Goal: Task Accomplishment & Management: Complete application form

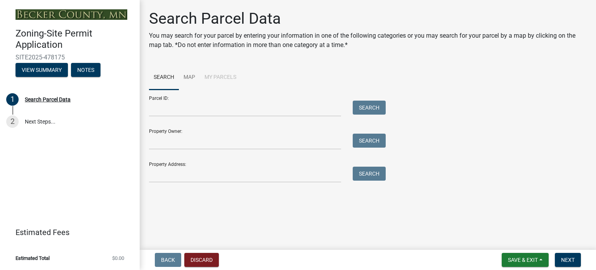
click at [173, 143] on input "Property Owner:" at bounding box center [245, 141] width 192 height 16
type input "[PERSON_NAME]"
click label
click input "radio"
radio input "true"
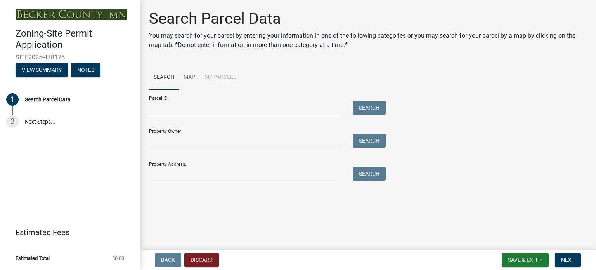
scroll to position [19, 0]
click at [576, 260] on button "Next" at bounding box center [568, 260] width 26 height 14
click input "Username"
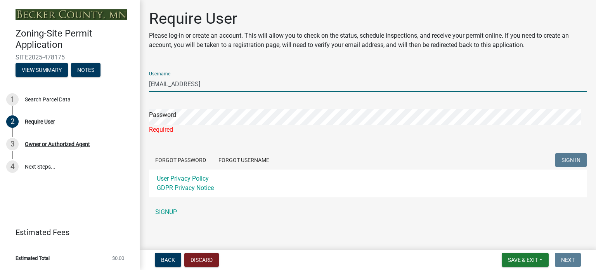
click at [230, 82] on input "[EMAIL_ADDRESS]" at bounding box center [368, 84] width 438 height 16
click at [228, 83] on input "[EMAIL_ADDRESS][DOMAIN_NAME]" at bounding box center [368, 84] width 438 height 16
type input "ben.rheault1"
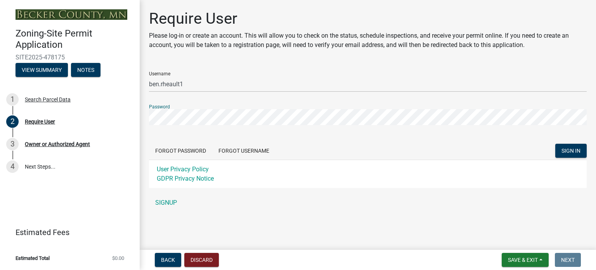
click at [555, 144] on button "SIGN IN" at bounding box center [570, 151] width 31 height 14
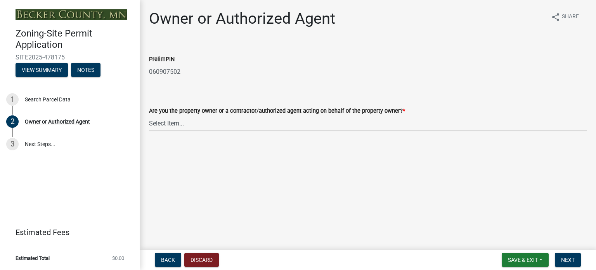
click at [174, 128] on select "Select Item... Property Owner Authorized Agent" at bounding box center [368, 123] width 438 height 16
click at [214, 197] on main "Owner or Authorized Agent share Share PrelimPIN 060907502 Are you the property …" at bounding box center [368, 123] width 456 height 246
click at [35, 69] on button "View Summary" at bounding box center [42, 70] width 52 height 14
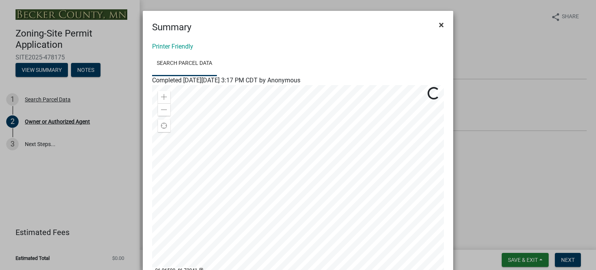
click at [439, 24] on span "×" at bounding box center [441, 24] width 5 height 11
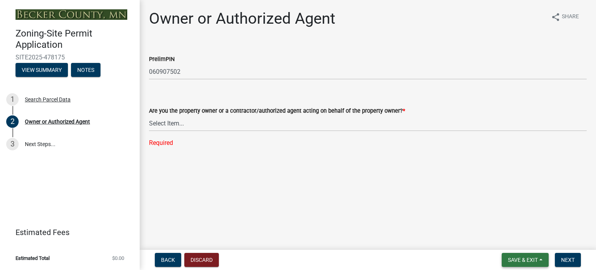
click at [542, 258] on button "Save & Exit" at bounding box center [525, 260] width 47 height 14
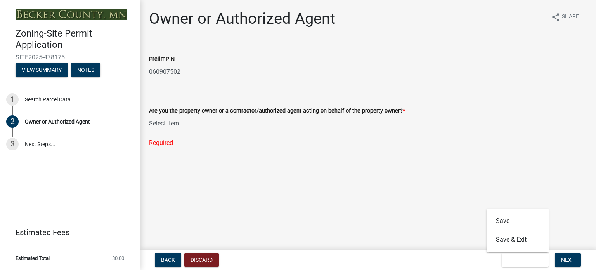
click at [397, 192] on main "Owner or Authorized Agent share Share PrelimPIN 060907502 Are you the property …" at bounding box center [368, 123] width 456 height 246
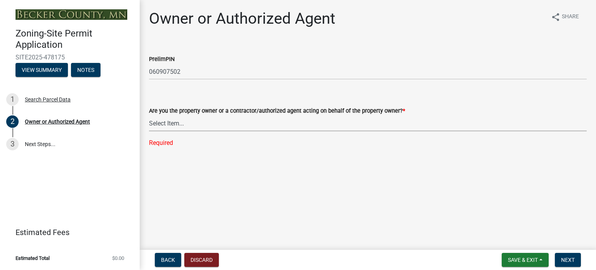
click at [271, 122] on select "Select Item... Property Owner Authorized Agent" at bounding box center [368, 123] width 438 height 16
click at [149, 115] on select "Select Item... Property Owner Authorized Agent" at bounding box center [368, 123] width 438 height 16
select select "3c674549-ed69-405f-b795-9fa3f7d47d9d"
click at [573, 260] on span "Next" at bounding box center [568, 259] width 14 height 6
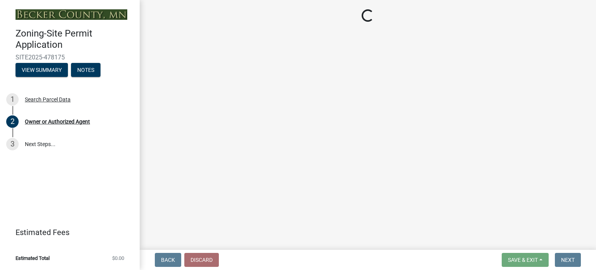
select select "2da4ad59-79e4-4897-a878-b9bb9cb10a27"
select select "951686c9-9b01-4b62-9d6a-ea2b084c9c47"
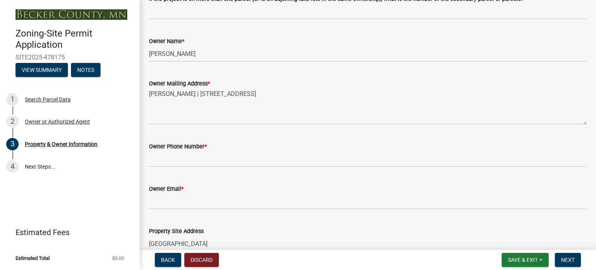
scroll to position [155, 0]
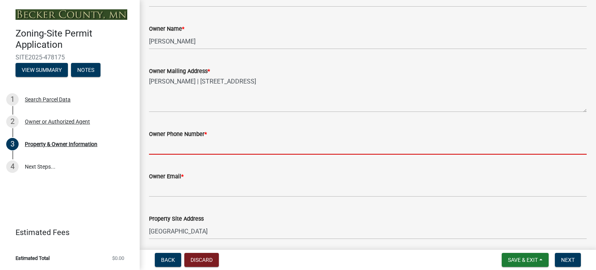
click at [223, 152] on input "Owner Phone Number *" at bounding box center [368, 147] width 438 height 16
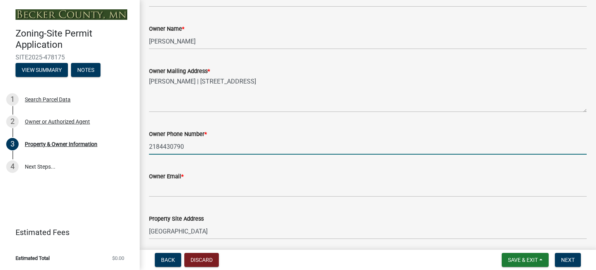
type input "2184430790"
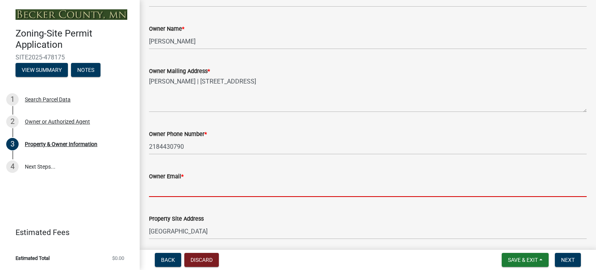
click at [215, 190] on input "Owner Email *" at bounding box center [368, 189] width 438 height 16
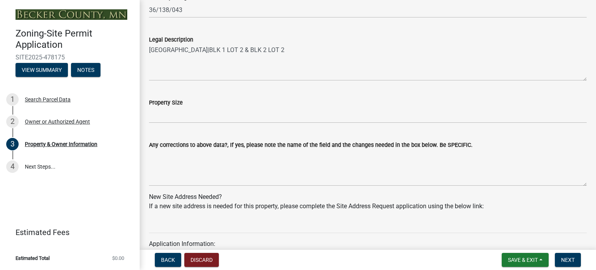
scroll to position [582, 0]
type input "[EMAIL_ADDRESS][DOMAIN_NAME]"
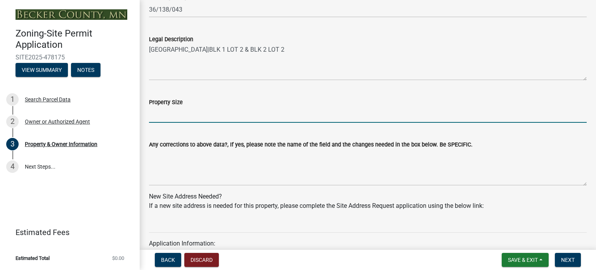
click at [181, 116] on input "Property Size" at bounding box center [368, 115] width 438 height 16
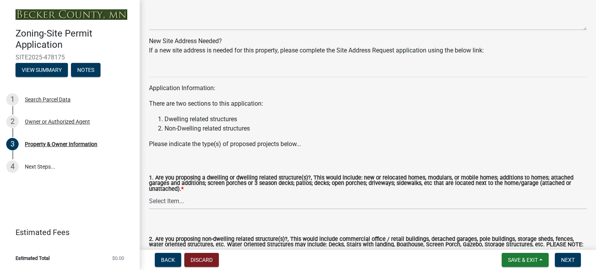
scroll to position [776, 0]
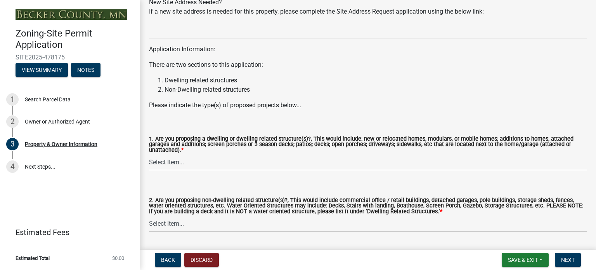
type input "2.66 acres"
click at [355, 165] on select "Select Item... Yes No" at bounding box center [368, 162] width 438 height 16
click at [149, 154] on select "Select Item... Yes No" at bounding box center [368, 162] width 438 height 16
select select "fcf6d223-6c57-4dc5-b63a-a94704169022"
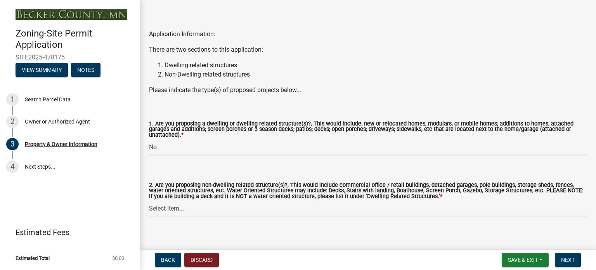
scroll to position [798, 0]
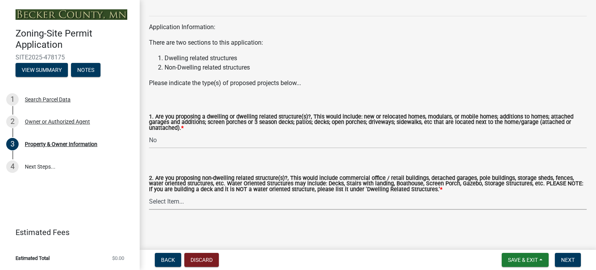
click at [334, 203] on select "Select Item... Yes No" at bounding box center [368, 202] width 438 height 16
click at [149, 194] on select "Select Item... Yes No" at bounding box center [368, 202] width 438 height 16
select select "5a5634ed-f11e-4c7b-90e1-096e6cfd17b9"
click at [575, 260] on button "Next" at bounding box center [568, 260] width 26 height 14
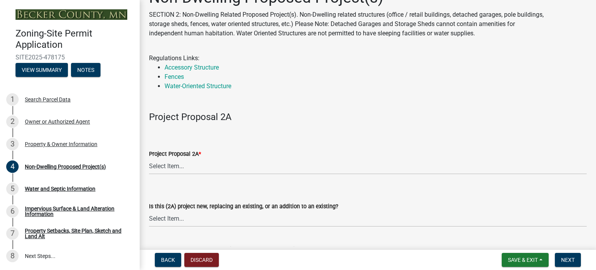
scroll to position [39, 0]
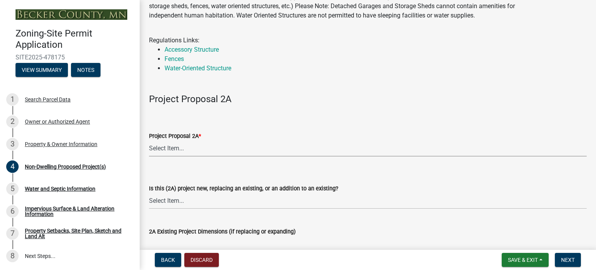
click at [239, 152] on select "Select Item... N/A Commercial Office/Retail Building Detached Garage Pole Build…" at bounding box center [368, 148] width 438 height 16
click at [149, 140] on select "Select Item... N/A Commercial Office/Retail Building Detached Garage Pole Build…" at bounding box center [368, 148] width 438 height 16
select select "97c48b8f-5b3b-4eb5-baa1-64080d5416e1"
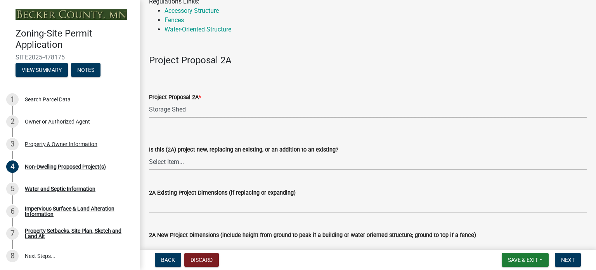
scroll to position [116, 0]
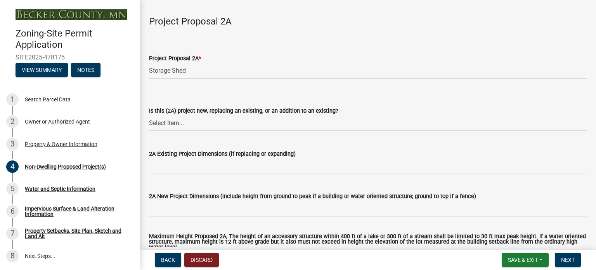
click at [234, 127] on select "Select Item... New to Property (new or used structure) Relocating/moving existi…" at bounding box center [368, 123] width 438 height 16
click at [149, 115] on select "Select Item... New to Property (new or used structure) Relocating/moving existi…" at bounding box center [368, 123] width 438 height 16
select select "3a2d96d3-fd69-4ed9-bae4-7a5aa03a7e58"
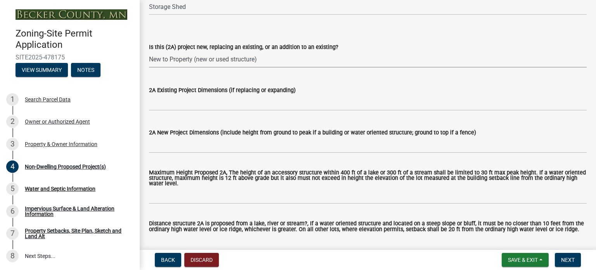
scroll to position [194, 0]
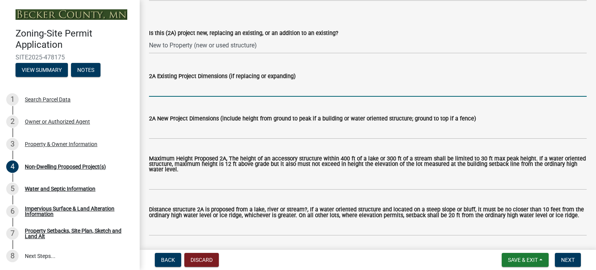
click at [247, 93] on input "2A Existing Project Dimensions (if replacing or expanding)" at bounding box center [368, 89] width 438 height 16
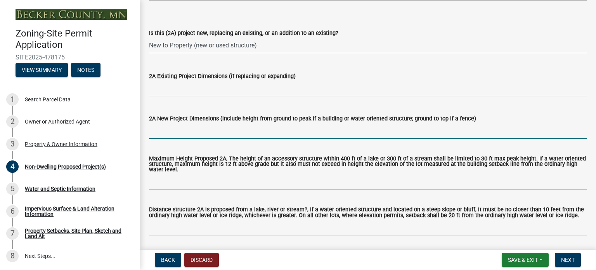
click at [244, 132] on input "2A New Project Dimensions (include height from ground to peak if a building or …" at bounding box center [368, 131] width 438 height 16
click at [158, 129] on input "14 wide; 30 long; 11.5 feet tall" at bounding box center [368, 131] width 438 height 16
drag, startPoint x: 192, startPoint y: 128, endPoint x: 205, endPoint y: 136, distance: 15.1
click at [192, 128] on input "14 feet wide; 30 long; 11.5 feet tall" at bounding box center [368, 131] width 438 height 16
click at [275, 131] on input "14 feet wide; 30 feet long; 11.5 feet tall" at bounding box center [368, 131] width 438 height 16
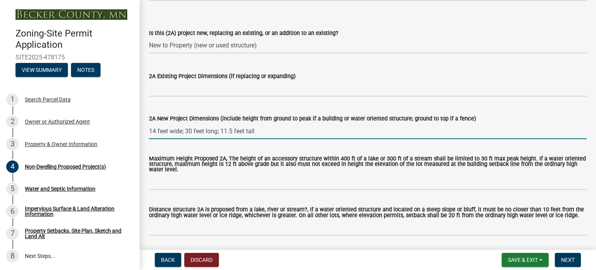
scroll to position [233, 0]
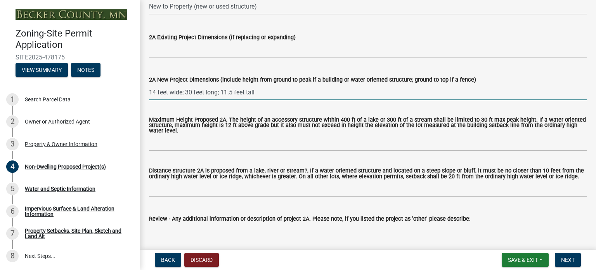
type input "14 feet wide; 30 feet long; 11.5 feet tall"
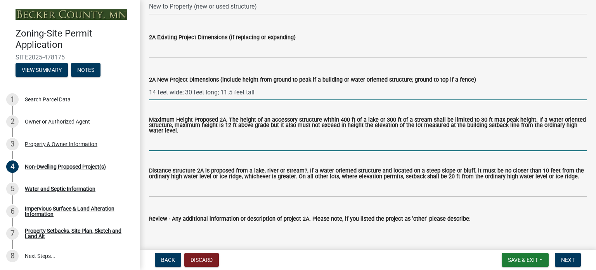
click at [200, 147] on input "Maximum Height Proposed 2A, The height of an accessory structure within 400 ft …" at bounding box center [368, 143] width 438 height 16
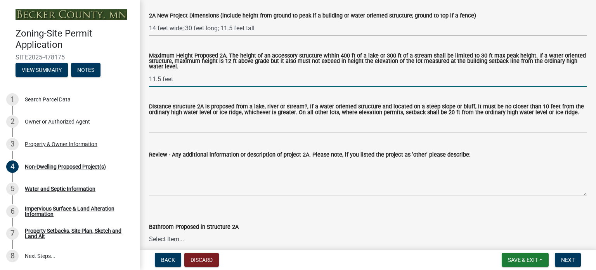
scroll to position [310, 0]
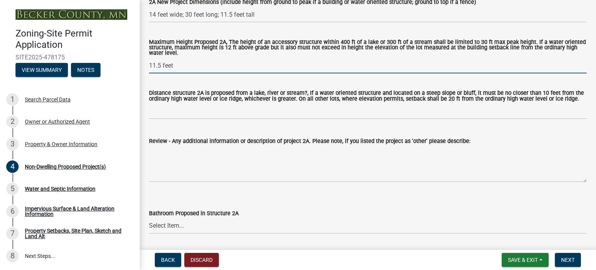
type input "11.5 feet"
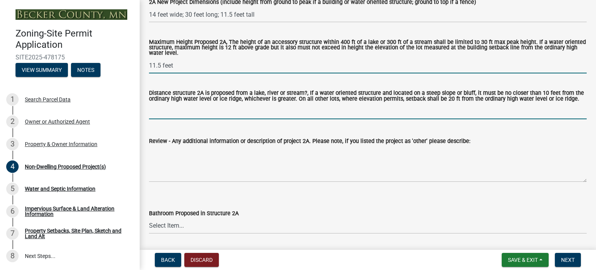
click at [192, 113] on input "Distance structure 2A is proposed from a lake, river or stream?, If a water ori…" at bounding box center [368, 111] width 438 height 16
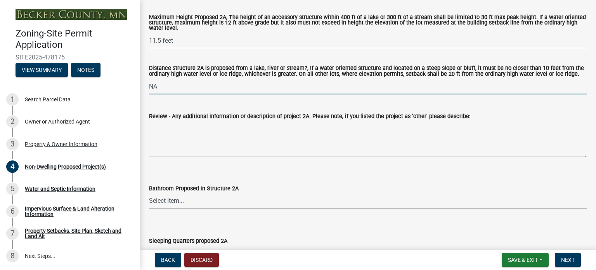
scroll to position [349, 0]
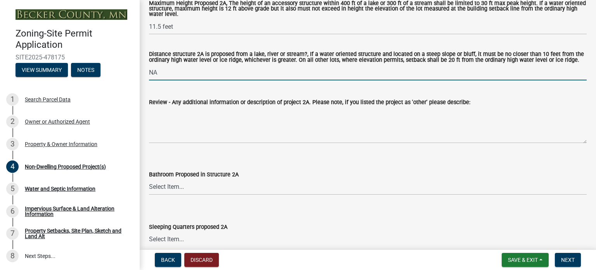
type input "NA"
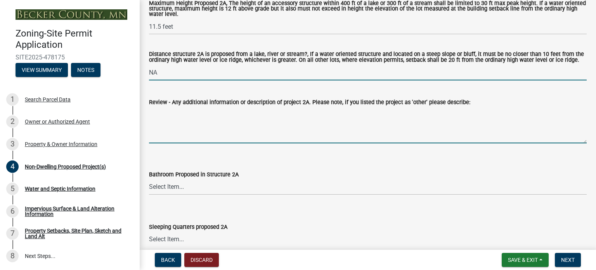
click at [392, 138] on textarea "Review - Any additional information or description of project 2A. Please note, …" at bounding box center [368, 125] width 438 height 36
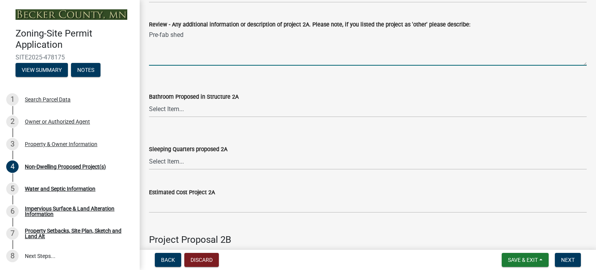
scroll to position [466, 0]
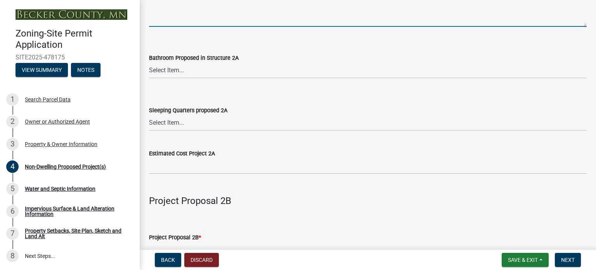
type textarea "Pre-fab shed"
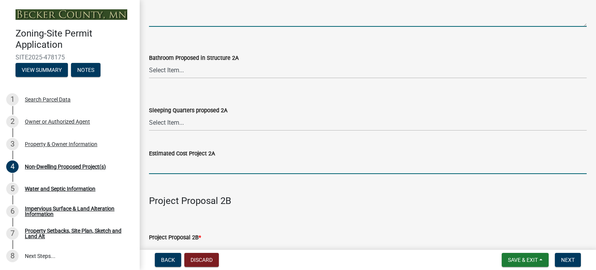
click at [208, 167] on input "text" at bounding box center [368, 166] width 438 height 16
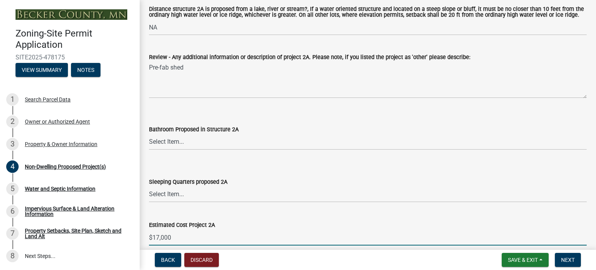
scroll to position [388, 0]
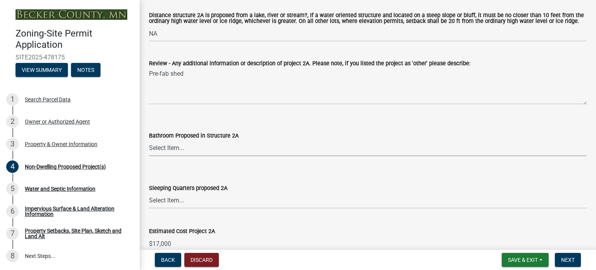
type input "17000"
click at [199, 147] on select "Select Item... N/A Yes No" at bounding box center [368, 148] width 438 height 16
click at [149, 140] on select "Select Item... N/A Yes No" at bounding box center [368, 148] width 438 height 16
select select "6094bfe3-a997-46d7-8224-ceb3abf7e49e"
click at [192, 203] on select "Select Item... N/A Yes No" at bounding box center [368, 200] width 438 height 16
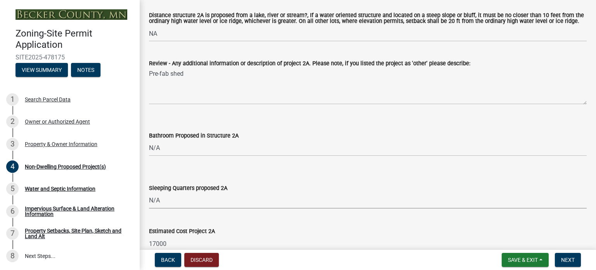
click at [149, 192] on select "Select Item... N/A Yes No" at bounding box center [368, 200] width 438 height 16
select select "ae391dbd-f41d-43ca-bdf1-092bd9136923"
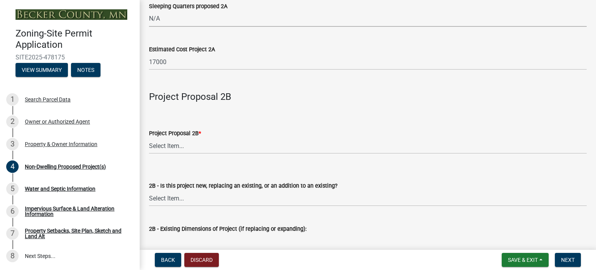
scroll to position [582, 0]
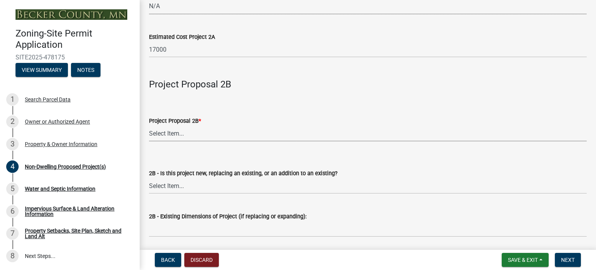
click at [236, 135] on select "Select Item... N/A Commercial Office/Retail Building Detached Garage Pole Build…" at bounding box center [368, 133] width 438 height 16
click at [149, 126] on select "Select Item... N/A Commercial Office/Retail Building Detached Garage Pole Build…" at bounding box center [368, 133] width 438 height 16
select select "258cbdbc-8629-455d-9fed-6a57bf82144e"
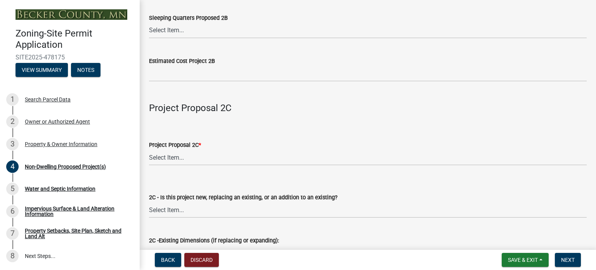
scroll to position [1125, 0]
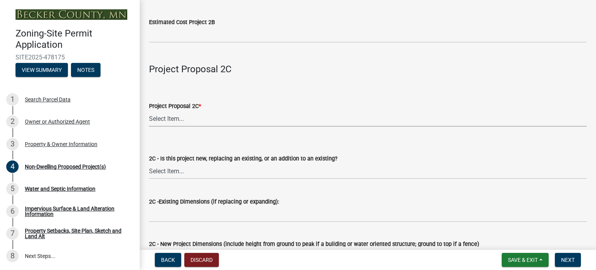
click at [207, 119] on select "Select Item... N/A Commercial Office/Retail Building Detached Garage Pole Build…" at bounding box center [368, 119] width 438 height 16
click at [149, 111] on select "Select Item... N/A Commercial Office/Retail Building Detached Garage Pole Build…" at bounding box center [368, 119] width 438 height 16
select select "a9a8393f-3c28-47b8-b6d9-84c94641c3fc"
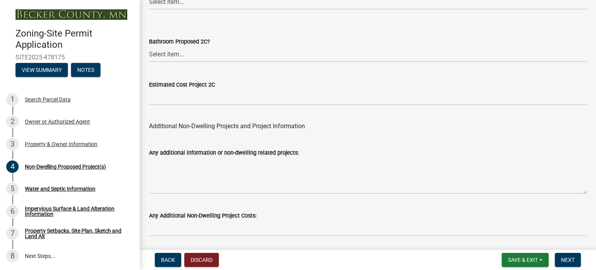
scroll to position [1619, 0]
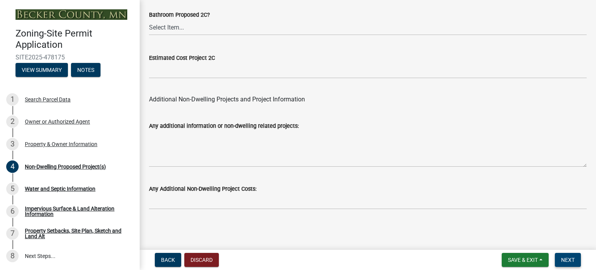
click at [568, 260] on span "Next" at bounding box center [568, 259] width 14 height 6
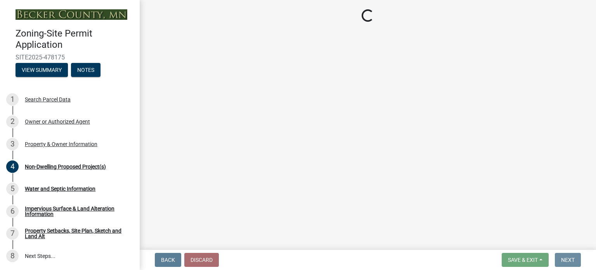
scroll to position [0, 0]
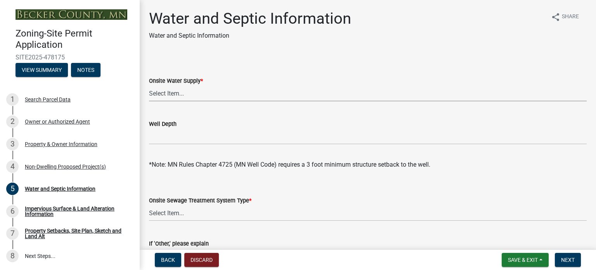
click at [213, 95] on select "Select Item... Well New Well to be Installed Attached to City Water System No o…" at bounding box center [368, 93] width 438 height 16
click at [149, 85] on select "Select Item... Well New Well to be Installed Attached to City Water System No o…" at bounding box center [368, 93] width 438 height 16
select select "36c179e4-d9bc-4e26-9fa7-a2562bd8114c"
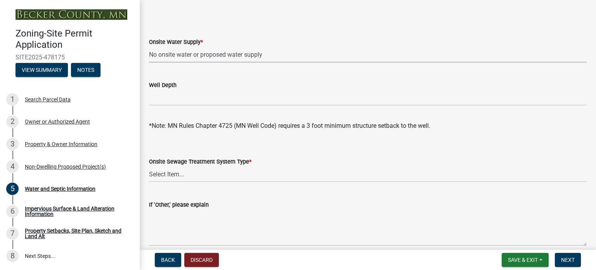
scroll to position [78, 0]
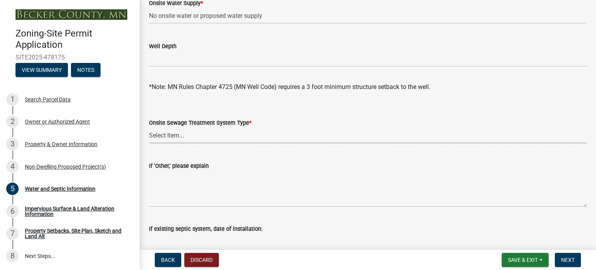
click at [198, 136] on select "Select Item... No existing or proposed septic Proposed New or Corrected Septic …" at bounding box center [368, 135] width 438 height 16
click at [149, 127] on select "Select Item... No existing or proposed septic Proposed New or Corrected Septic …" at bounding box center [368, 135] width 438 height 16
select select "a01a1fb1-1490-43e2-af36-29ac4cf5629f"
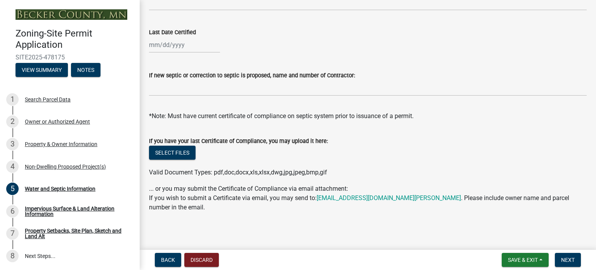
scroll to position [318, 0]
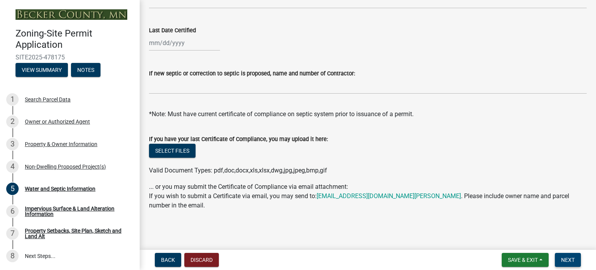
click at [569, 263] on button "Next" at bounding box center [568, 260] width 26 height 14
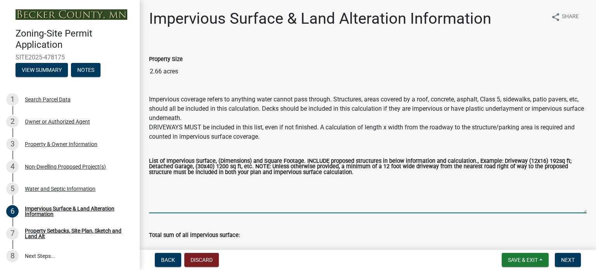
click at [248, 206] on textarea "List of Impervious Surface, (Dimensions) and Square Footage. INCLUDE proposed s…" at bounding box center [368, 195] width 438 height 36
click at [224, 203] on textarea "List of Impervious Surface, (Dimensions) and Square Footage. INCLUDE proposed s…" at bounding box center [368, 195] width 438 height 36
click at [251, 200] on textarea "(16x32)" at bounding box center [368, 195] width 438 height 36
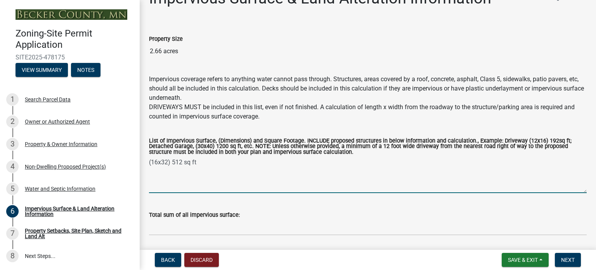
scroll to position [39, 0]
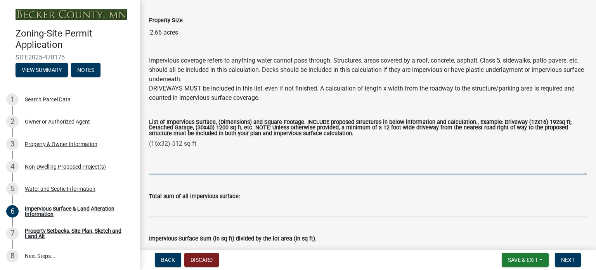
type textarea "(16x32) 512 sq ft"
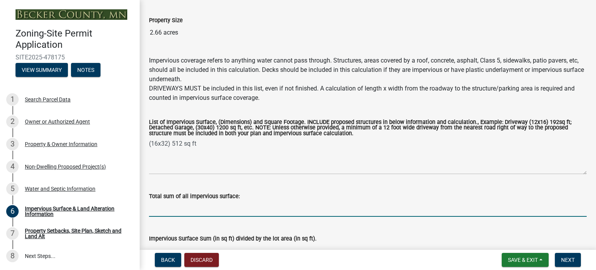
click at [200, 209] on input "Total sum of all impervious surface:" at bounding box center [368, 209] width 438 height 16
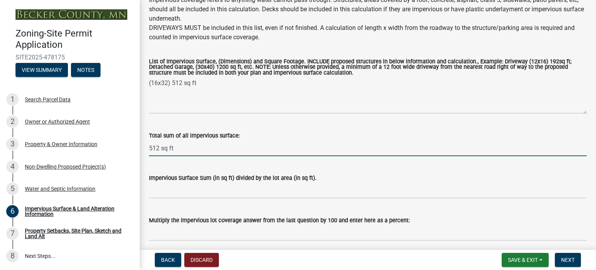
scroll to position [116, 0]
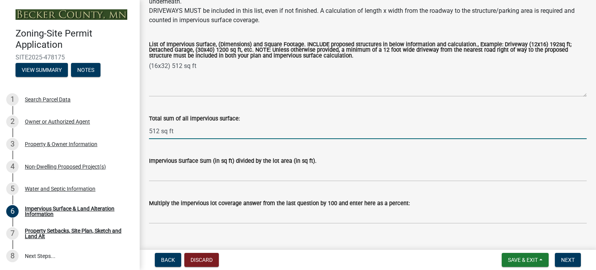
type input "512 sq ft"
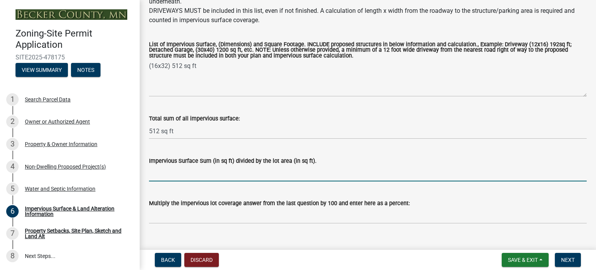
click at [225, 175] on input "Impervious Surface Sum (in sq ft) divided by the lot area (in sq ft)." at bounding box center [368, 173] width 438 height 16
click at [212, 173] on input "Impervious Surface Sum (in sq ft) divided by the lot area (in sq ft)." at bounding box center [368, 173] width 438 height 16
type input "0.0044 sq ft"
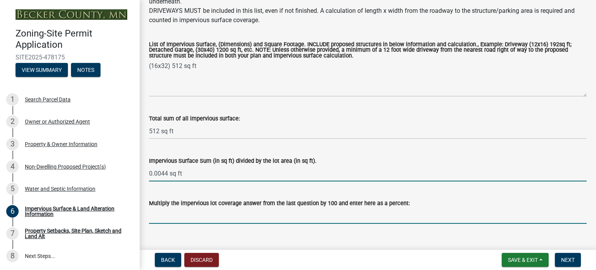
click at [244, 220] on input "Multiply the impervious lot coverage answer from the last question by 100 and e…" at bounding box center [368, 216] width 438 height 16
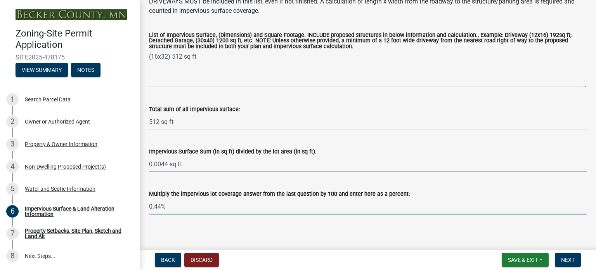
scroll to position [130, 0]
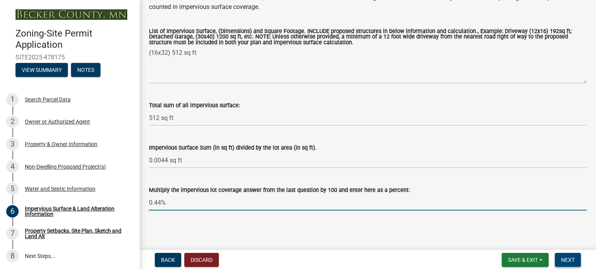
type input "0.44%"
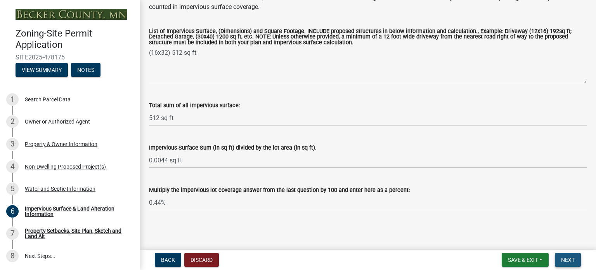
click at [574, 262] on button "Next" at bounding box center [568, 260] width 26 height 14
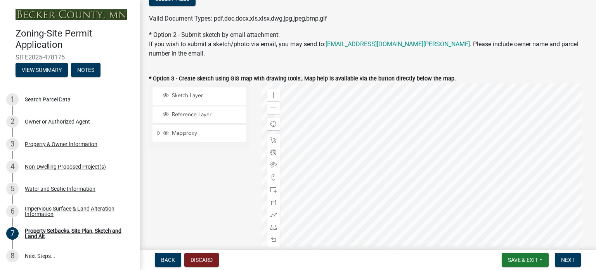
scroll to position [233, 0]
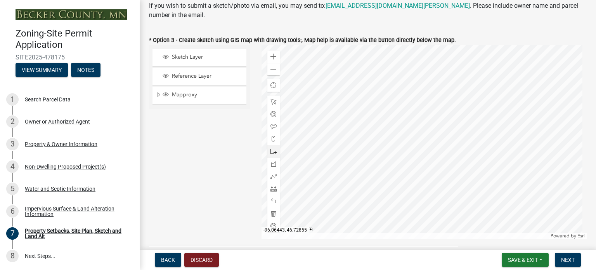
click at [539, 161] on div at bounding box center [425, 142] width 326 height 194
click at [506, 150] on div at bounding box center [425, 142] width 326 height 194
click at [413, 138] on div at bounding box center [425, 142] width 326 height 194
click at [507, 115] on div at bounding box center [425, 142] width 326 height 194
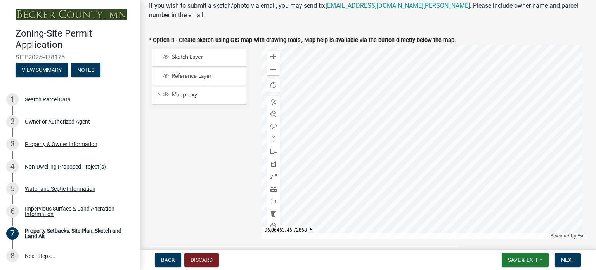
click at [408, 116] on div at bounding box center [425, 142] width 326 height 194
click at [267, 70] on div "Zoom out" at bounding box center [273, 69] width 12 height 12
click at [270, 150] on span at bounding box center [273, 151] width 6 height 6
click at [276, 57] on div "Zoom in" at bounding box center [273, 56] width 12 height 12
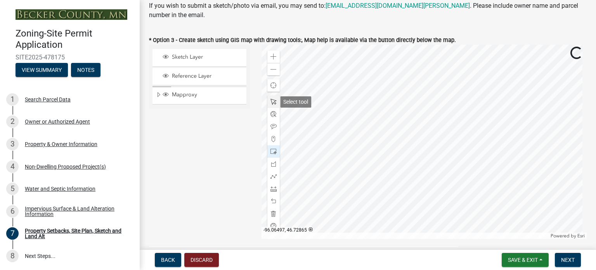
click at [270, 102] on span at bounding box center [273, 102] width 6 height 6
click at [381, 194] on div at bounding box center [425, 142] width 326 height 194
click at [458, 158] on div at bounding box center [425, 142] width 326 height 194
click at [275, 152] on span at bounding box center [273, 151] width 6 height 6
click at [422, 154] on div at bounding box center [425, 142] width 326 height 194
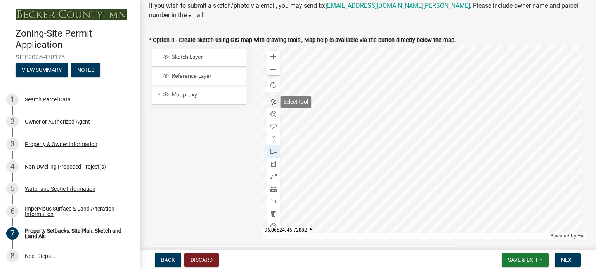
click at [273, 100] on span at bounding box center [273, 102] width 6 height 6
click at [412, 142] on div at bounding box center [425, 142] width 326 height 194
click at [272, 189] on span at bounding box center [273, 188] width 6 height 6
click at [401, 127] on div at bounding box center [425, 142] width 326 height 194
click at [400, 169] on div at bounding box center [425, 142] width 326 height 194
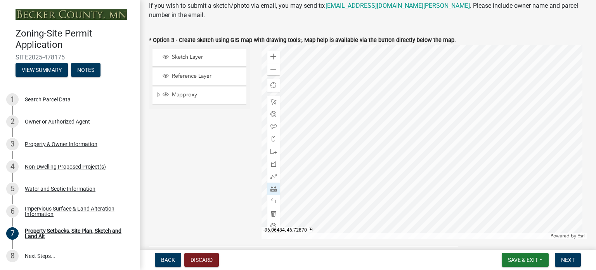
click at [420, 170] on div at bounding box center [425, 142] width 326 height 194
click at [419, 127] on div at bounding box center [425, 142] width 326 height 194
click at [402, 127] on div at bounding box center [425, 142] width 326 height 194
click at [273, 101] on span at bounding box center [273, 102] width 6 height 6
click at [414, 145] on div at bounding box center [425, 142] width 326 height 194
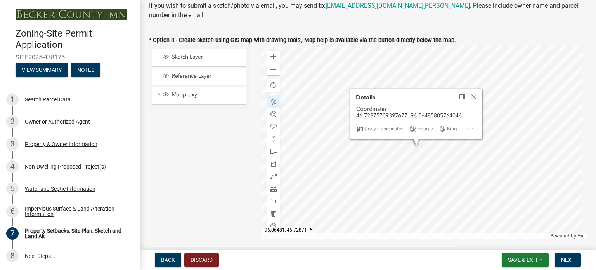
click at [430, 165] on div at bounding box center [425, 142] width 326 height 194
click at [408, 170] on div at bounding box center [425, 142] width 326 height 194
click at [273, 176] on span at bounding box center [273, 176] width 6 height 6
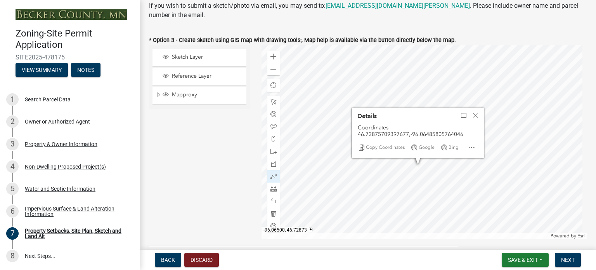
click at [362, 174] on div at bounding box center [425, 142] width 326 height 194
click at [365, 177] on div at bounding box center [425, 142] width 326 height 194
click at [365, 178] on div at bounding box center [425, 142] width 326 height 194
click at [271, 105] on span at bounding box center [273, 102] width 6 height 6
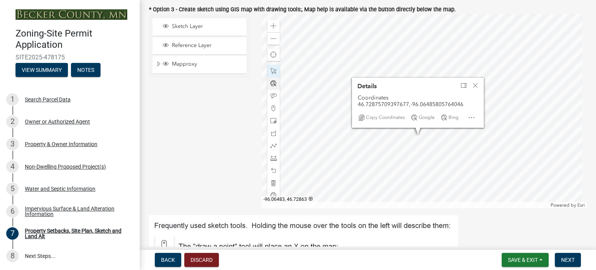
scroll to position [272, 0]
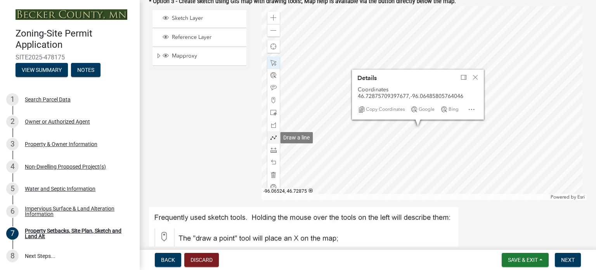
click at [272, 137] on span at bounding box center [273, 137] width 6 height 6
click at [272, 149] on span at bounding box center [273, 150] width 6 height 6
click at [399, 126] on div at bounding box center [425, 103] width 326 height 194
click at [272, 66] on div at bounding box center [273, 63] width 12 height 12
click at [408, 132] on div at bounding box center [425, 103] width 326 height 194
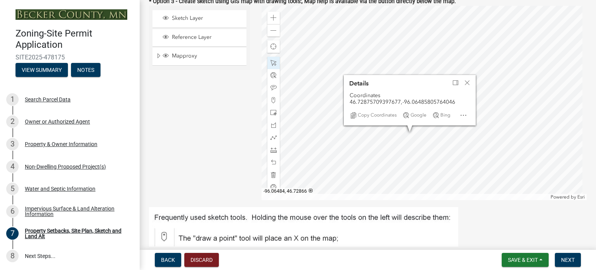
click at [419, 169] on div at bounding box center [425, 103] width 326 height 194
click at [466, 83] on span "Close" at bounding box center [467, 83] width 6 height 6
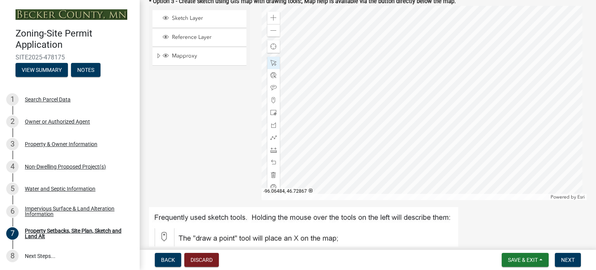
click at [420, 166] on div at bounding box center [425, 103] width 326 height 194
click at [410, 131] on div at bounding box center [425, 103] width 326 height 194
click at [272, 151] on span at bounding box center [273, 150] width 6 height 6
click at [398, 110] on div at bounding box center [425, 103] width 326 height 194
click at [276, 64] on div at bounding box center [273, 63] width 12 height 12
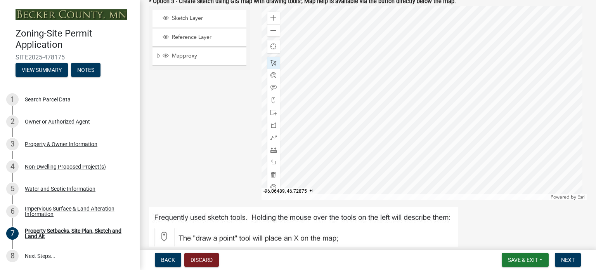
click at [404, 128] on div at bounding box center [425, 103] width 326 height 194
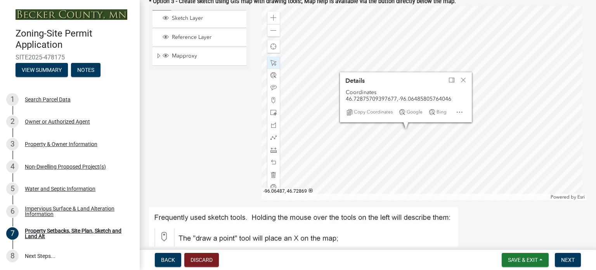
click at [409, 155] on div at bounding box center [425, 103] width 326 height 194
click at [272, 150] on span at bounding box center [273, 150] width 6 height 6
click at [463, 80] on span "Close" at bounding box center [463, 80] width 6 height 6
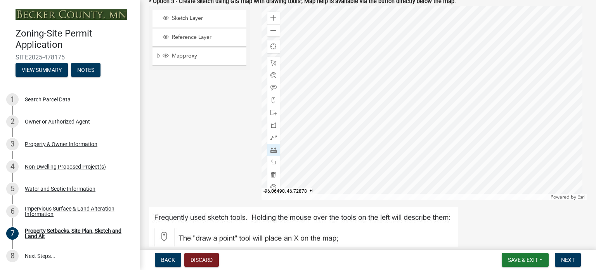
click at [398, 110] on div at bounding box center [425, 103] width 326 height 194
click at [397, 111] on div at bounding box center [425, 103] width 326 height 194
click at [270, 64] on span at bounding box center [273, 63] width 6 height 6
click at [413, 122] on div at bounding box center [425, 103] width 326 height 194
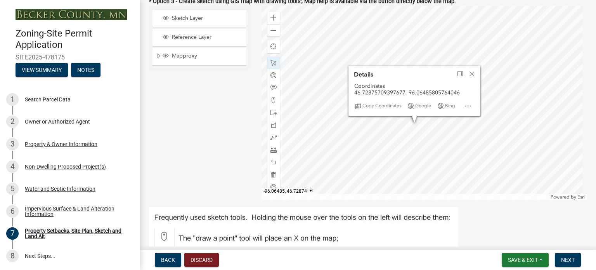
click at [418, 130] on div at bounding box center [425, 103] width 326 height 194
click at [274, 150] on span at bounding box center [273, 150] width 6 height 6
click at [471, 74] on span "Close" at bounding box center [472, 74] width 6 height 6
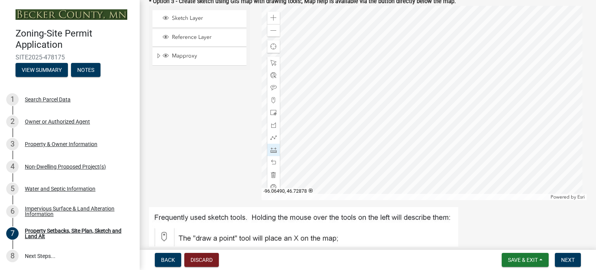
click at [397, 110] on div at bounding box center [425, 103] width 326 height 194
click at [419, 110] on div at bounding box center [425, 103] width 326 height 194
click at [275, 64] on div at bounding box center [273, 63] width 12 height 12
click at [407, 130] on div at bounding box center [425, 103] width 326 height 194
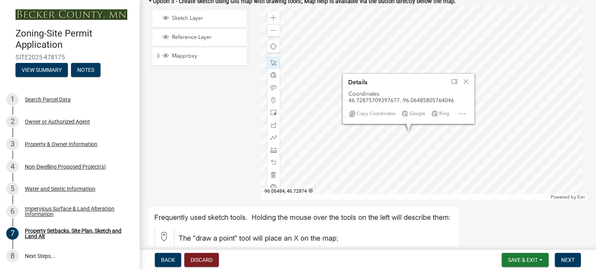
click at [418, 131] on div at bounding box center [425, 103] width 326 height 194
click at [465, 80] on span "Close" at bounding box center [466, 81] width 6 height 6
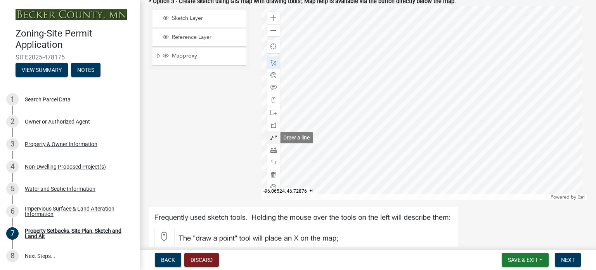
click at [270, 138] on span at bounding box center [273, 137] width 6 height 6
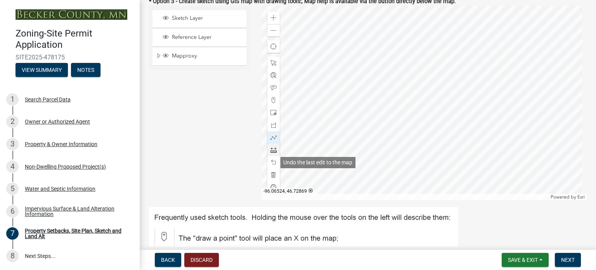
click at [273, 150] on span at bounding box center [273, 150] width 6 height 6
click at [398, 110] on div at bounding box center [425, 103] width 326 height 194
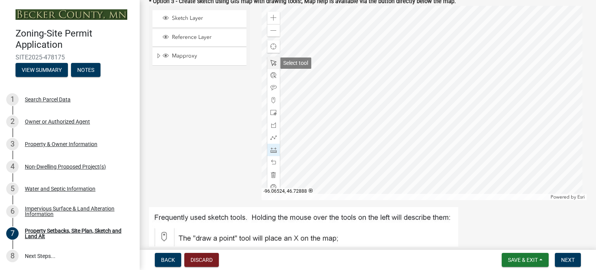
click at [274, 66] on span at bounding box center [273, 63] width 6 height 6
click at [274, 31] on span at bounding box center [273, 31] width 6 height 6
click at [274, 18] on span at bounding box center [273, 18] width 6 height 6
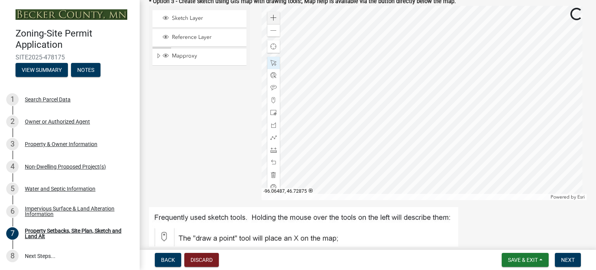
click at [411, 125] on div at bounding box center [425, 103] width 326 height 194
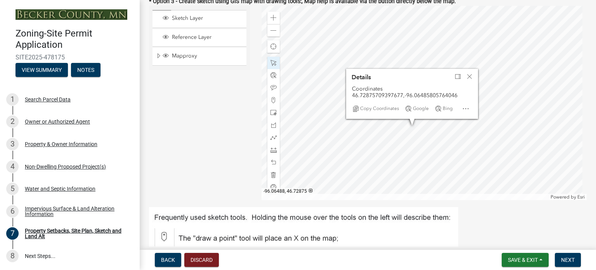
click at [407, 125] on div at bounding box center [425, 103] width 326 height 194
click at [470, 74] on span "Close" at bounding box center [469, 76] width 6 height 6
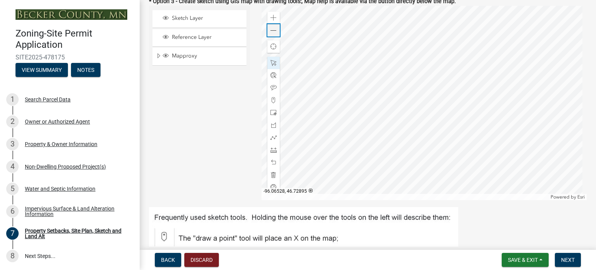
click at [275, 31] on span at bounding box center [273, 31] width 6 height 6
click at [406, 149] on div at bounding box center [425, 103] width 326 height 194
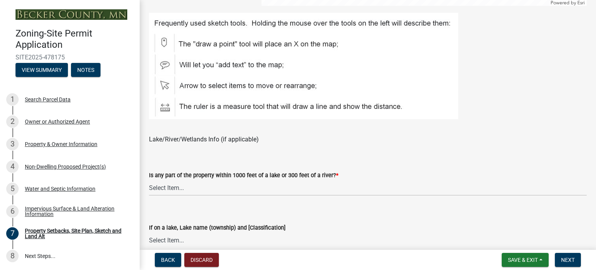
scroll to position [504, 0]
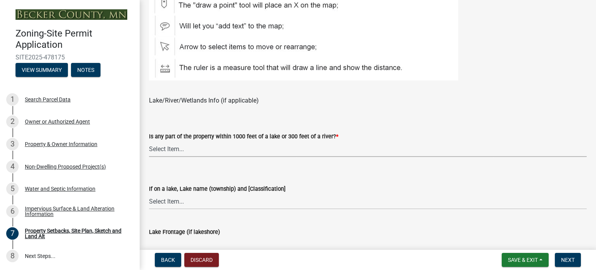
click at [244, 149] on select "Select Item... Shoreland-Riparian (Property is bordering a lake, river or strea…" at bounding box center [368, 149] width 438 height 16
click at [149, 141] on select "Select Item... Shoreland-Riparian (Property is bordering a lake, river or strea…" at bounding box center [368, 149] width 438 height 16
select select "d89fbfa0-1150-4954-b91c-9d482c9530a3"
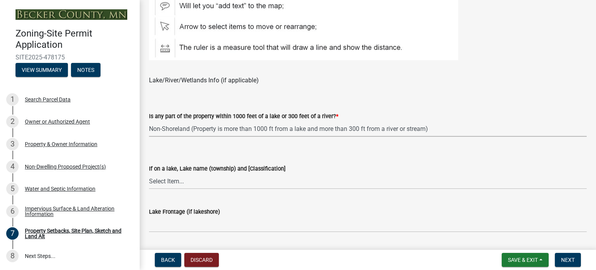
scroll to position [543, 0]
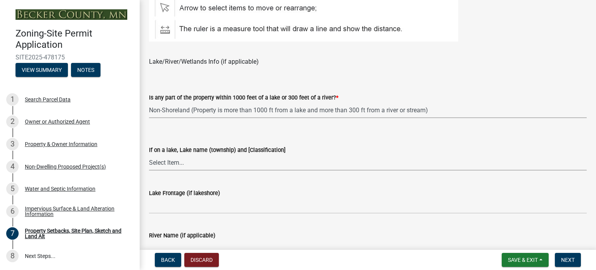
click at [243, 163] on select "Select Item... [GEOGRAPHIC_DATA] is not listed below [GEOGRAPHIC_DATA] ([GEOGRA…" at bounding box center [368, 162] width 438 height 16
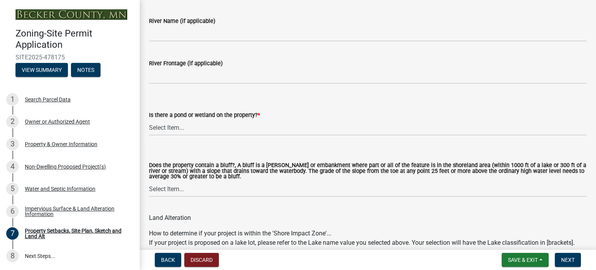
scroll to position [776, 0]
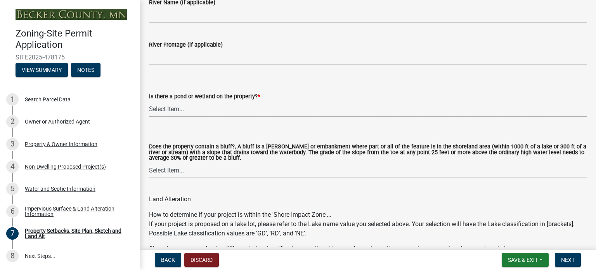
click at [217, 110] on select "Select Item... Yes No" at bounding box center [368, 109] width 438 height 16
click at [149, 101] on select "Select Item... Yes No" at bounding box center [368, 109] width 438 height 16
select select "fd58f24c-a096-4195-863e-b494ea1fd324"
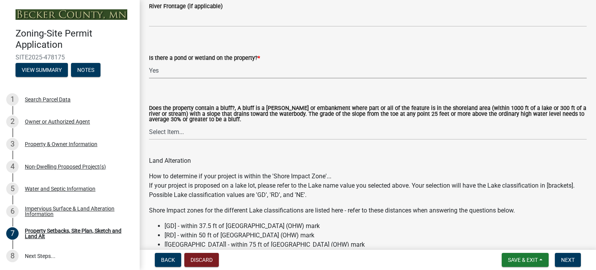
scroll to position [815, 0]
click at [263, 136] on select "Select Item... Yes No" at bounding box center [368, 131] width 438 height 16
click at [149, 124] on select "Select Item... Yes No" at bounding box center [368, 131] width 438 height 16
select select "12f785fb-c378-4b18-841c-21c73dc99083"
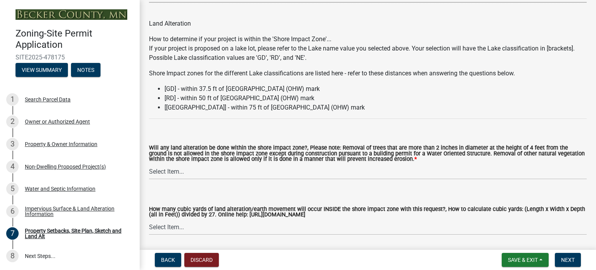
scroll to position [970, 0]
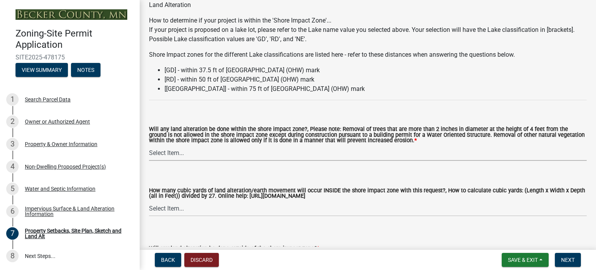
click at [320, 156] on select "Select Item... Yes No N/A" at bounding box center [368, 153] width 438 height 16
click at [149, 145] on select "Select Item... Yes No N/A" at bounding box center [368, 153] width 438 height 16
select select "12da6293-5841-4f5c-bd92-3658833964cd"
click at [234, 214] on select "Select Item... None 10 Cubic Yards or less 11-50 Cubic Yards Over 50 Cubic Yards" at bounding box center [368, 208] width 438 height 16
click at [149, 201] on select "Select Item... None 10 Cubic Yards or less 11-50 Cubic Yards Over 50 Cubic Yards" at bounding box center [368, 208] width 438 height 16
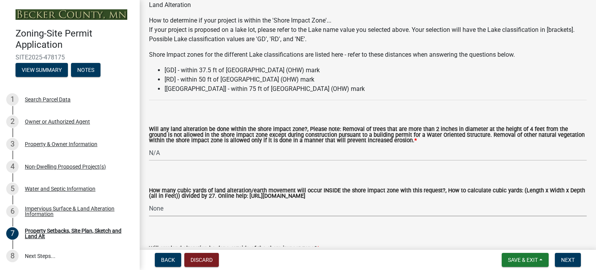
select select "27b2a8b4-abf6-463e-8c0c-7c5d2b4fe26f"
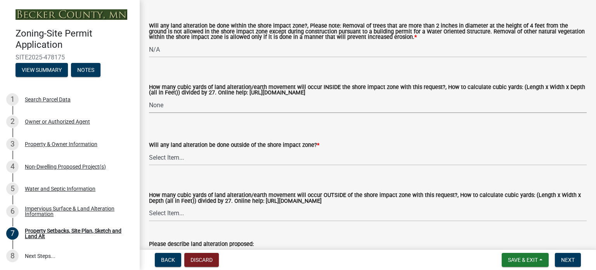
scroll to position [1086, 0]
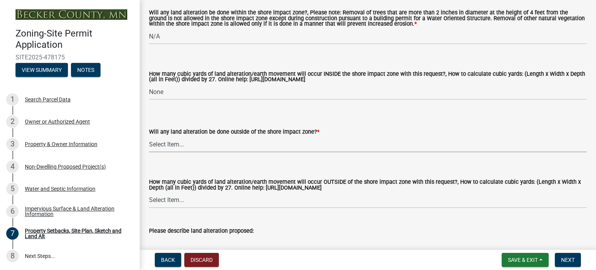
click at [242, 148] on select "Select Item... Yes No N/A" at bounding box center [368, 144] width 438 height 16
click at [149, 137] on select "Select Item... Yes No N/A" at bounding box center [368, 144] width 438 height 16
select select "28f6c7b2-2b88-4425-ae15-f67110f778a7"
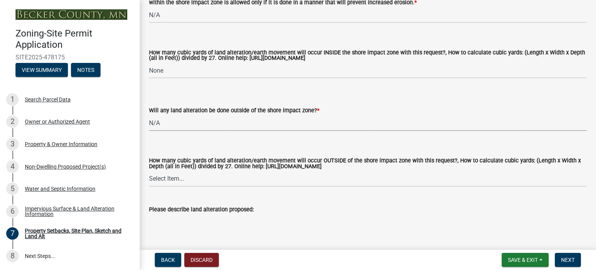
scroll to position [1125, 0]
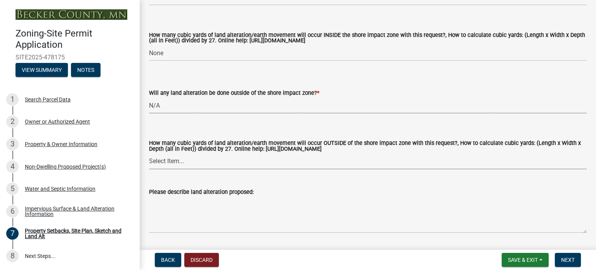
click at [284, 165] on select "Select Item... None 10 Cubic Yards or less 11-50 Cubic Yards Over 50 Cubic Yards" at bounding box center [368, 161] width 438 height 16
click at [149, 154] on select "Select Item... None 10 Cubic Yards or less 11-50 Cubic Yards Over 50 Cubic Yards" at bounding box center [368, 161] width 438 height 16
select select "d61e3758-d187-40af-a435-5e09c3f3d509"
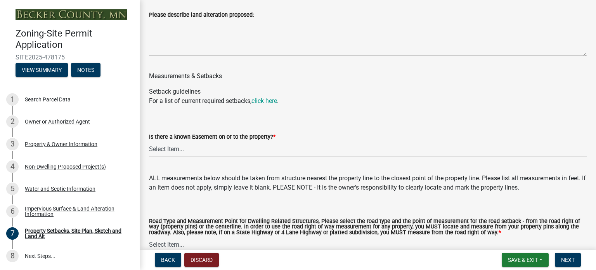
scroll to position [1319, 0]
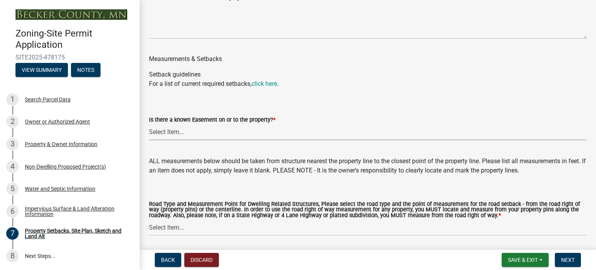
click at [282, 136] on select "Select Item... Yes No" at bounding box center [368, 132] width 438 height 16
click at [149, 125] on select "Select Item... Yes No" at bounding box center [368, 132] width 438 height 16
select select "c8b8ea71-7088-4e87-a493-7bc88cc2835b"
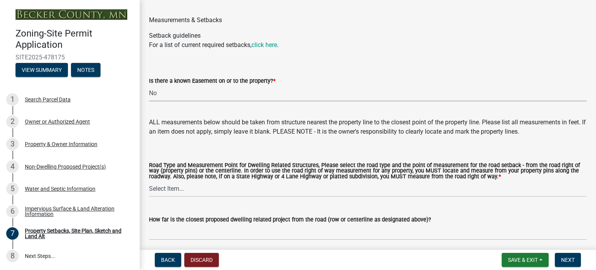
scroll to position [1397, 0]
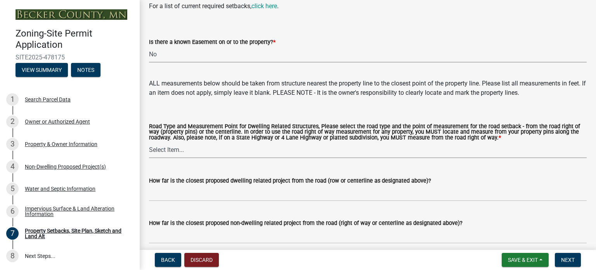
click at [298, 154] on select "Select Item... Private Easement - Right of Way Private Easement - Centerline Pu…" at bounding box center [368, 150] width 438 height 16
click at [149, 142] on select "Select Item... Private Easement - Right of Way Private Easement - Centerline Pu…" at bounding box center [368, 150] width 438 height 16
select select "133211ff-91ce-4a0a-9235-b48a7e2069a0"
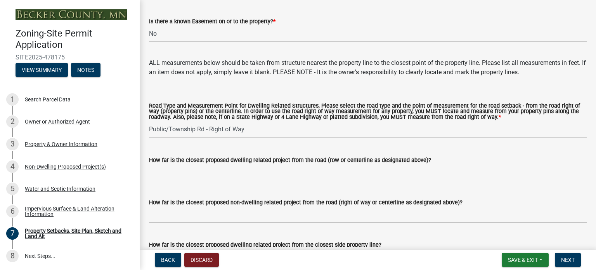
scroll to position [1436, 0]
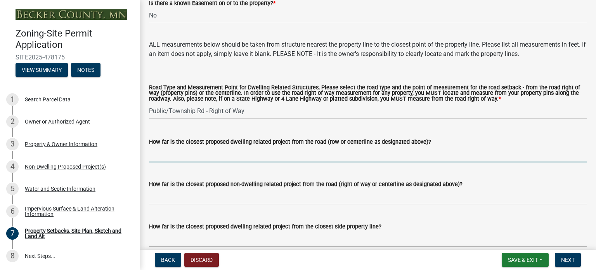
click at [185, 156] on input "How far is the closest proposed dwelling related project from the road (row or …" at bounding box center [368, 154] width 438 height 16
type input "65 feet"
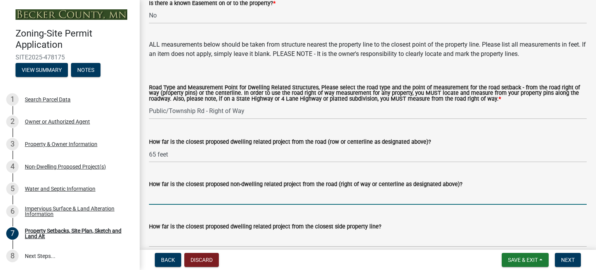
click at [199, 197] on input "How far is the closest proposed non-dwelling related project from the road (rig…" at bounding box center [368, 197] width 438 height 16
type input "65 feet"
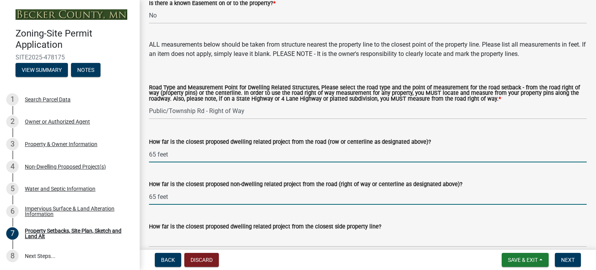
click at [197, 158] on input "65 feet" at bounding box center [368, 154] width 438 height 16
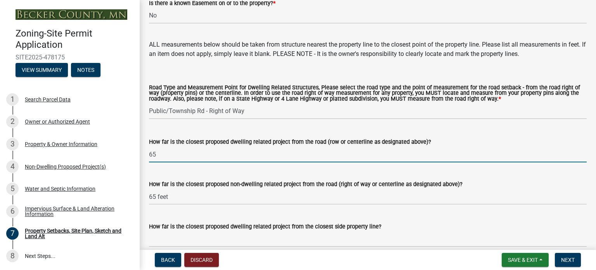
type input "6"
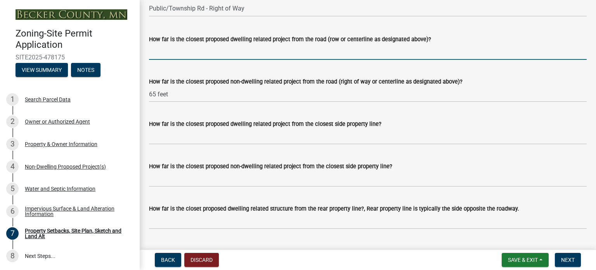
scroll to position [1552, 0]
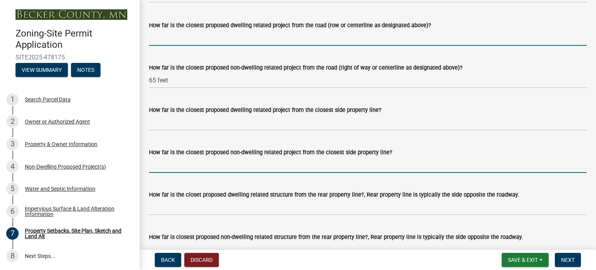
click at [193, 166] on input "How far is the closest proposed non-dwelling related project from the closest s…" at bounding box center [368, 165] width 438 height 16
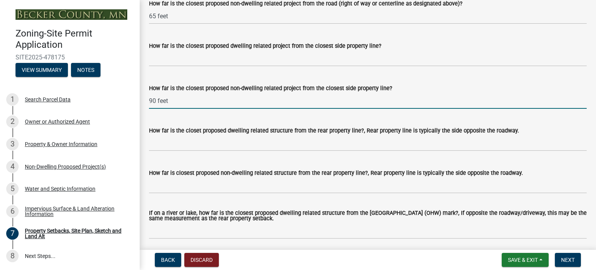
scroll to position [1630, 0]
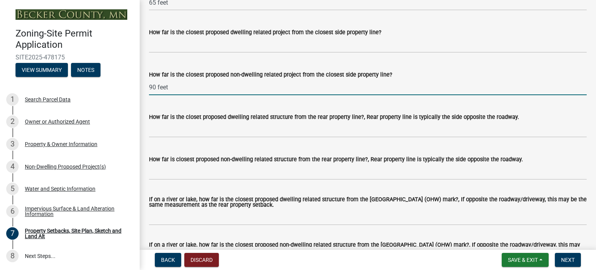
type input "90 feet"
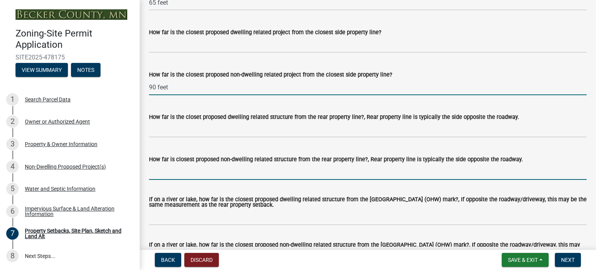
click at [177, 174] on input "How far is closest proposed non-dwelling related structure from the rear proper…" at bounding box center [368, 172] width 438 height 16
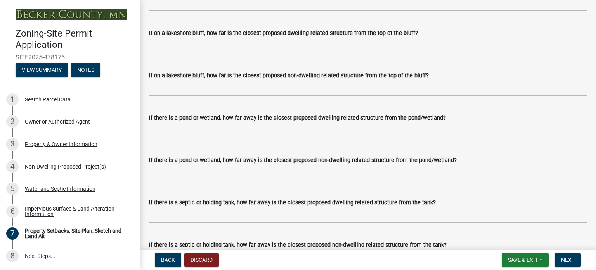
scroll to position [1901, 0]
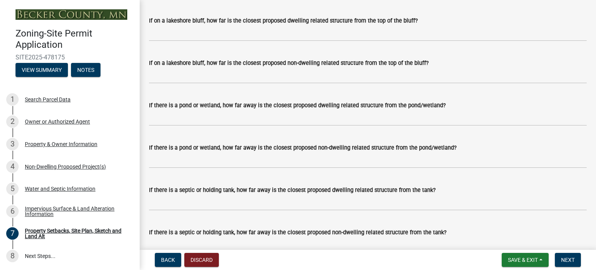
type input "195 feet"
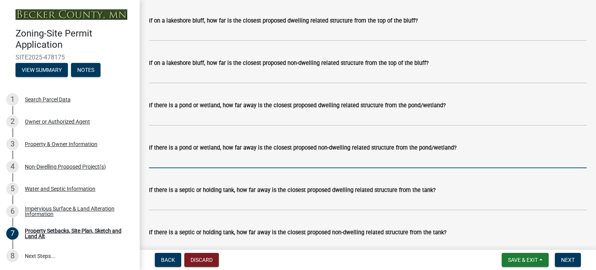
click at [265, 165] on input "If there is a pond or wetland, how far away is the closest proposed non-dwellin…" at bounding box center [368, 160] width 438 height 16
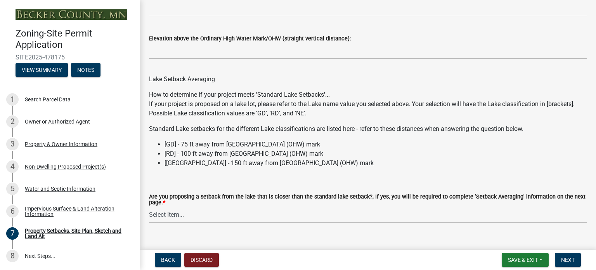
scroll to position [2321, 0]
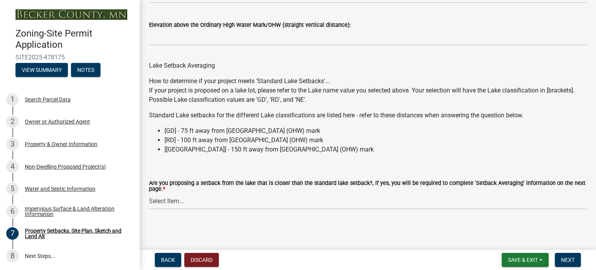
type input "115 feet"
click at [228, 207] on select "Select Item... Yes No N/A" at bounding box center [368, 201] width 438 height 16
click at [149, 193] on select "Select Item... Yes No N/A" at bounding box center [368, 201] width 438 height 16
select select "4421853d-5e11-4b64-95ec-6c47066881cc"
click at [567, 257] on span "Next" at bounding box center [568, 259] width 14 height 6
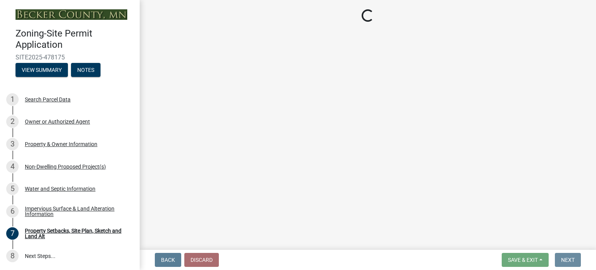
scroll to position [0, 0]
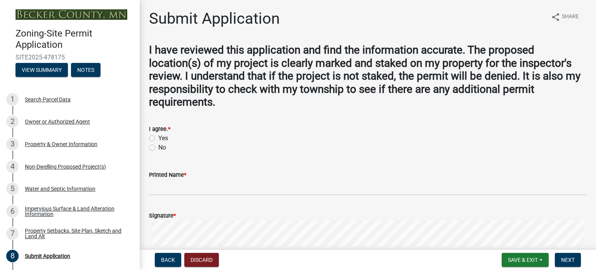
click at [158, 139] on label "Yes" at bounding box center [163, 137] width 10 height 9
click at [158, 139] on input "Yes" at bounding box center [160, 135] width 5 height 5
radio input "true"
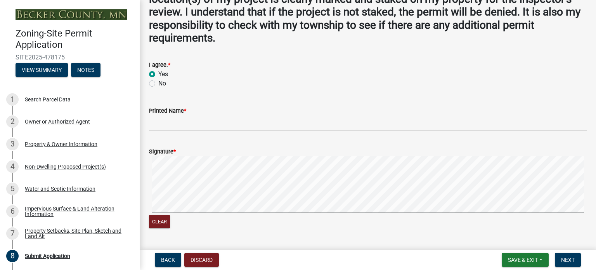
scroll to position [78, 0]
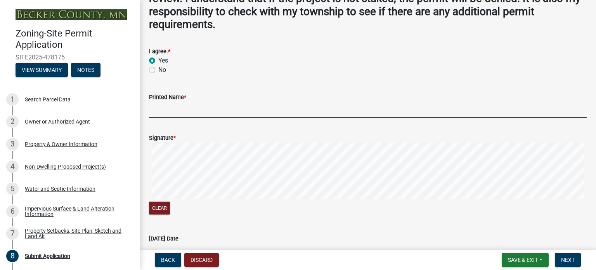
click at [223, 113] on input "Printed Name *" at bounding box center [368, 110] width 438 height 16
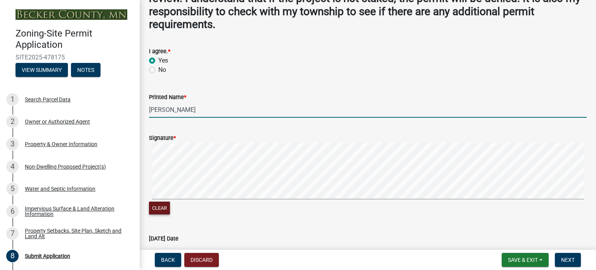
type input "[PERSON_NAME]"
click at [158, 206] on button "Clear" at bounding box center [159, 207] width 21 height 13
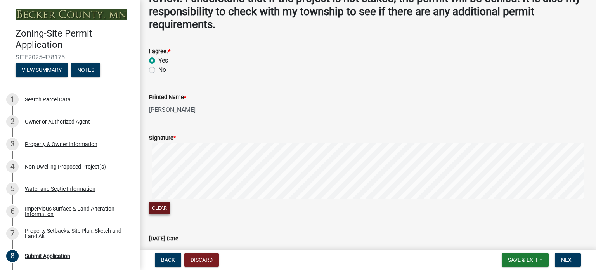
click at [167, 209] on button "Clear" at bounding box center [159, 207] width 21 height 13
click at [163, 210] on button "Clear" at bounding box center [159, 207] width 21 height 13
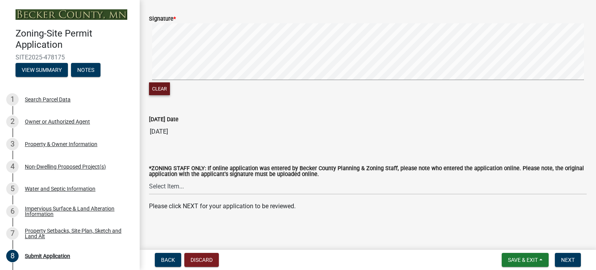
scroll to position [197, 0]
click at [569, 255] on button "Next" at bounding box center [568, 260] width 26 height 14
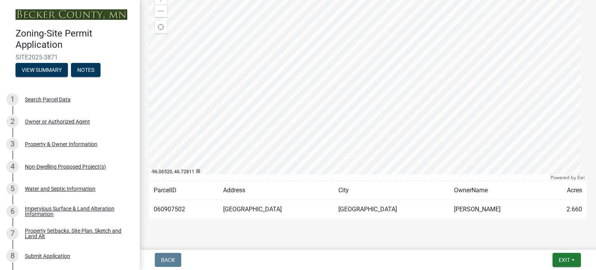
scroll to position [0, 0]
